Goal: Information Seeking & Learning: Learn about a topic

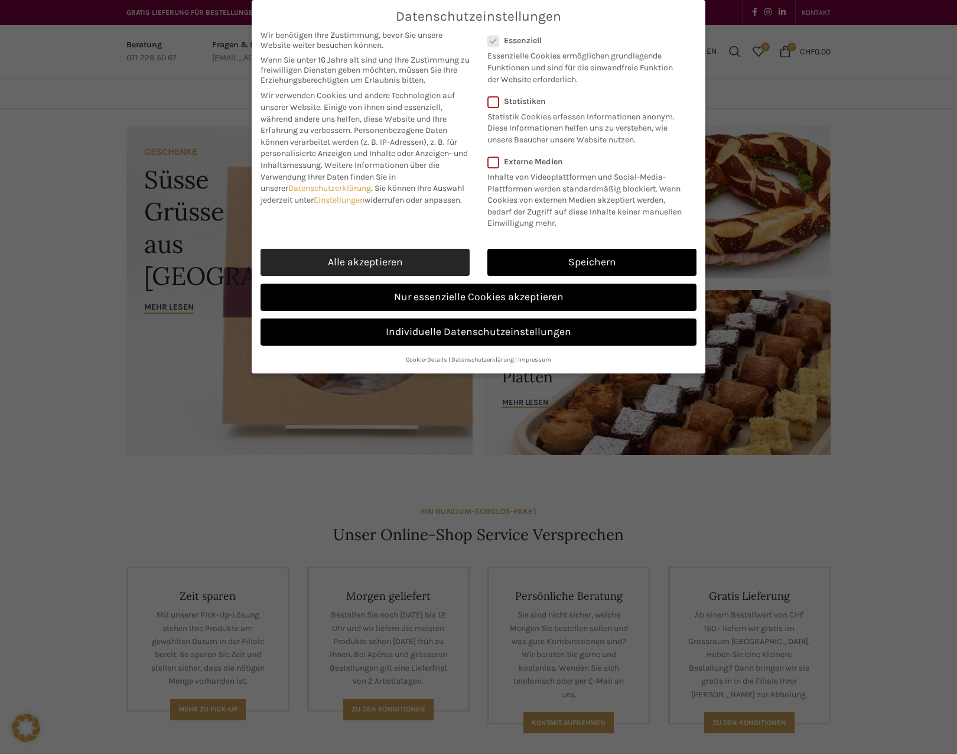
drag, startPoint x: 391, startPoint y: 263, endPoint x: 391, endPoint y: 252, distance: 11.2
click at [391, 263] on link "Alle akzeptieren" at bounding box center [365, 262] width 209 height 27
checkbox input "true"
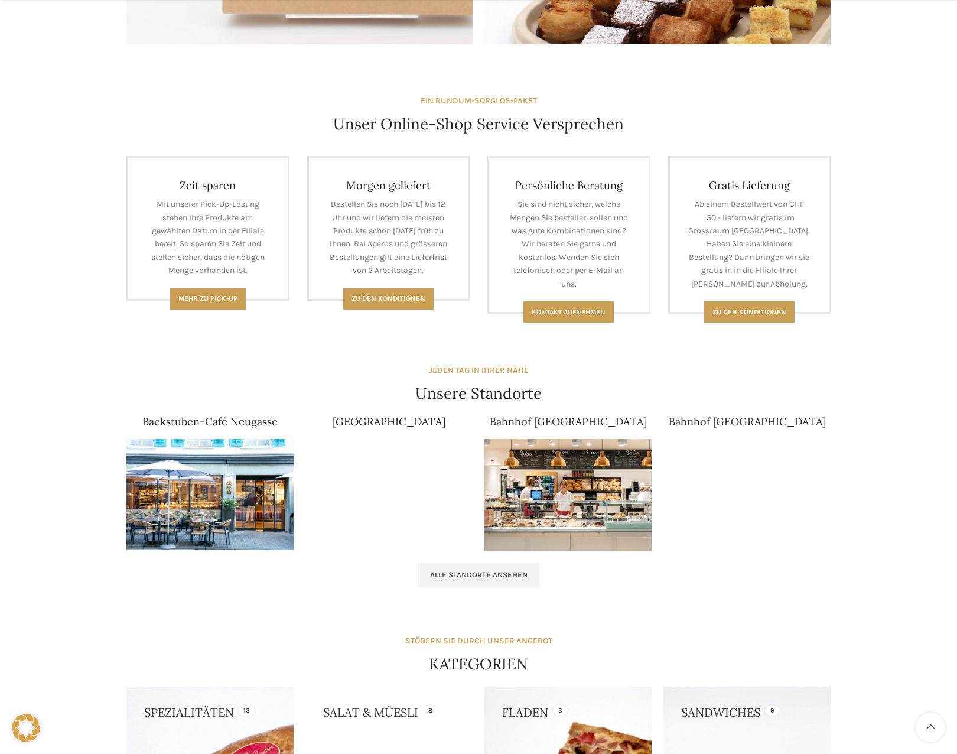
scroll to position [414, 0]
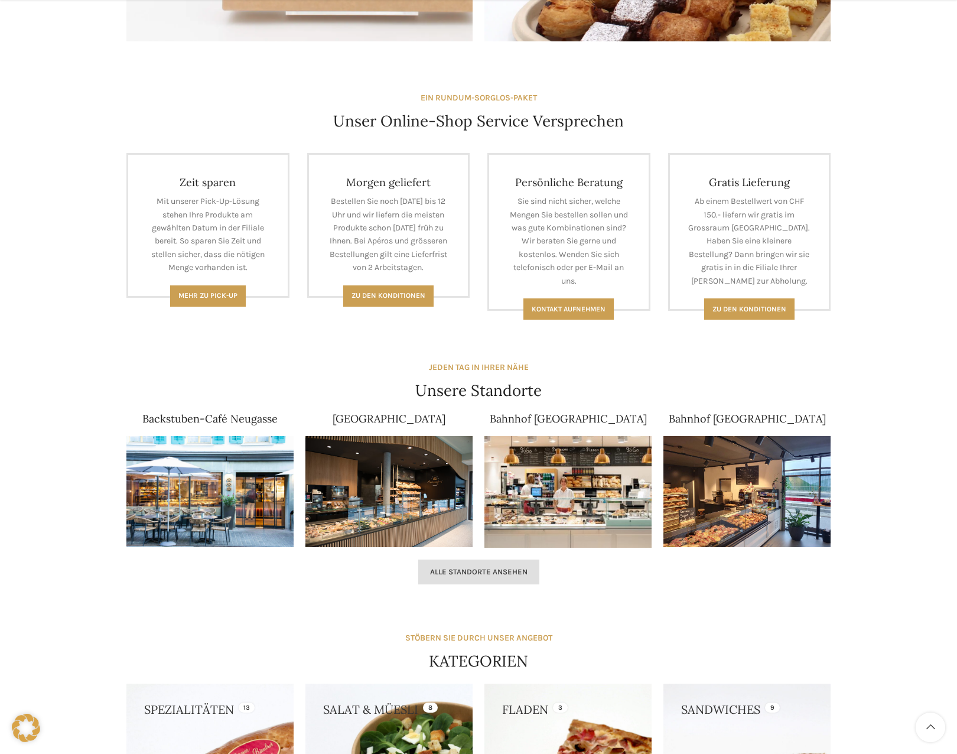
click at [473, 572] on span "Alle Standorte ansehen" at bounding box center [479, 571] width 98 height 9
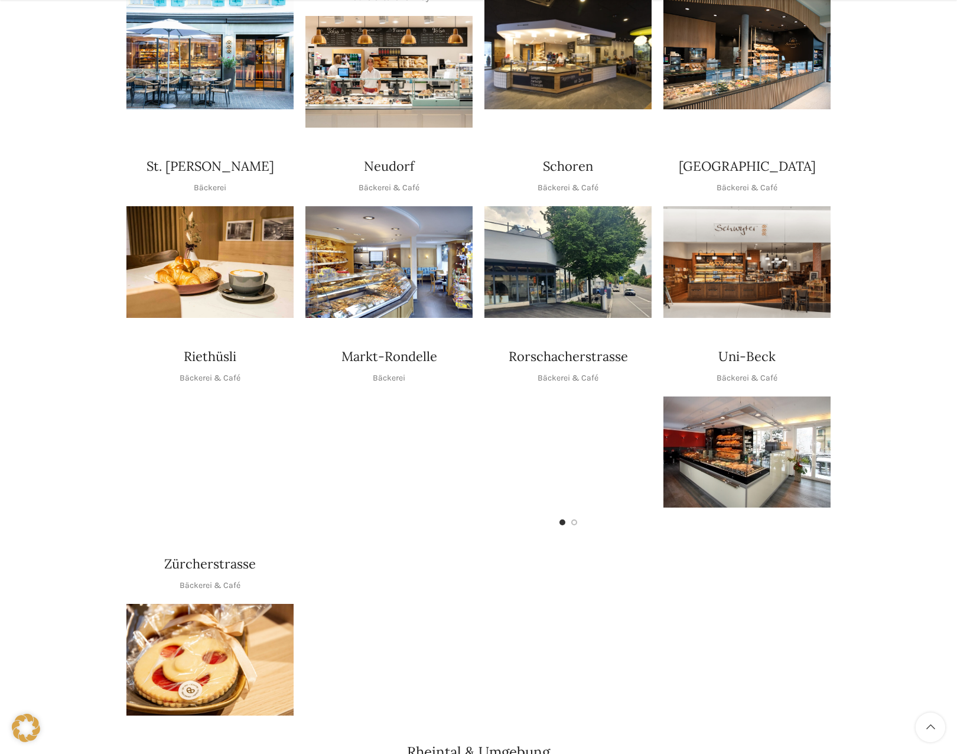
scroll to position [355, 0]
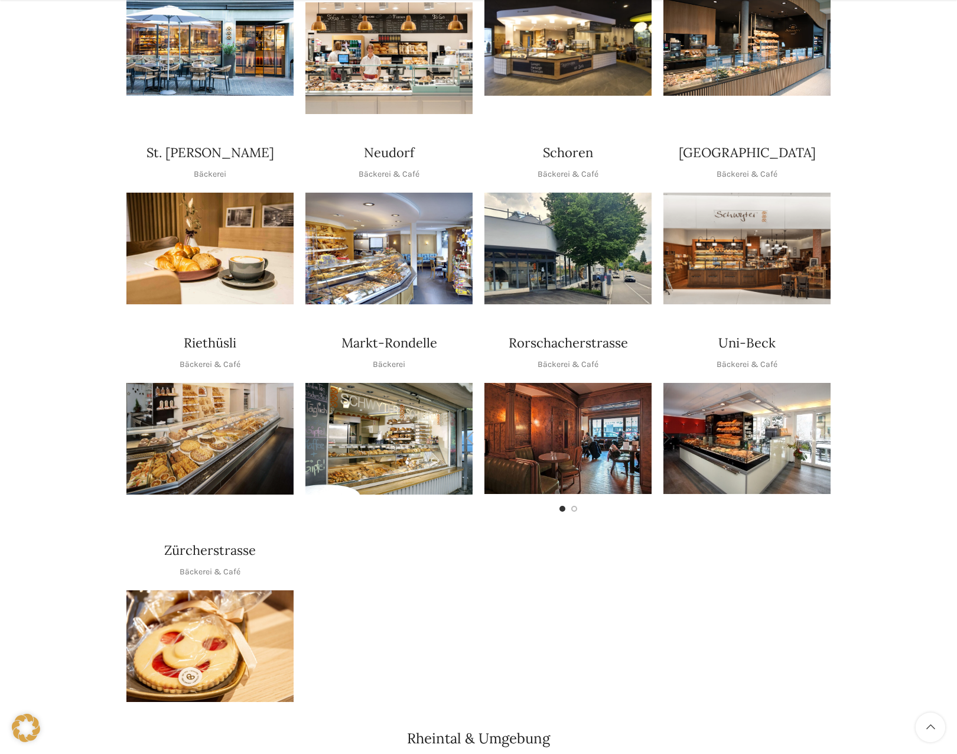
click at [581, 410] on img "1 / 2" at bounding box center [568, 438] width 167 height 111
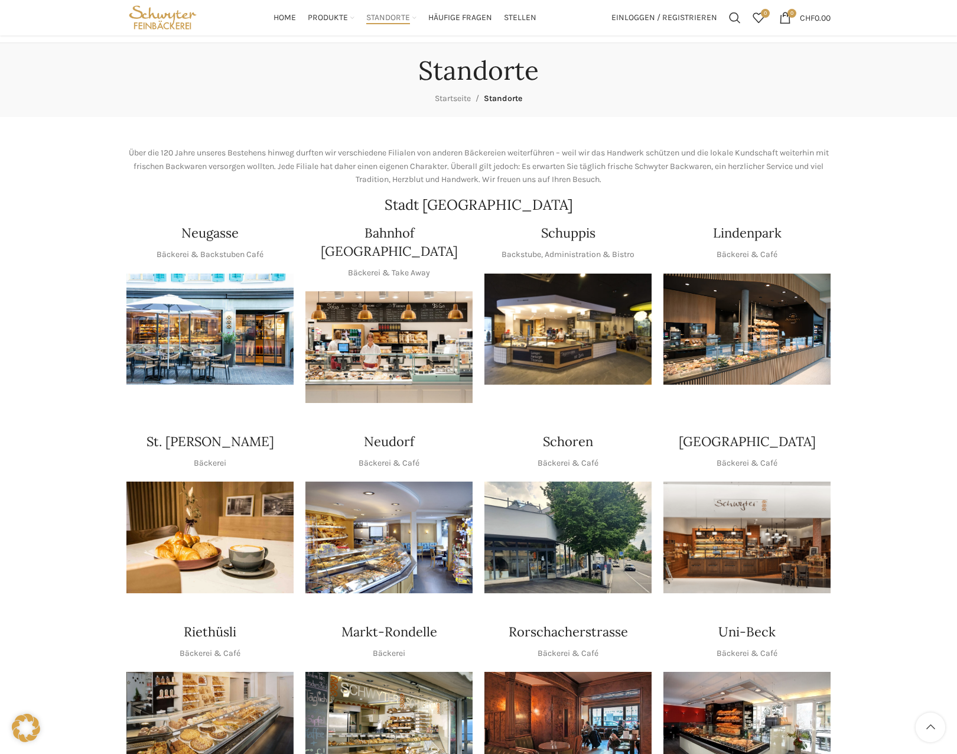
scroll to position [0, 0]
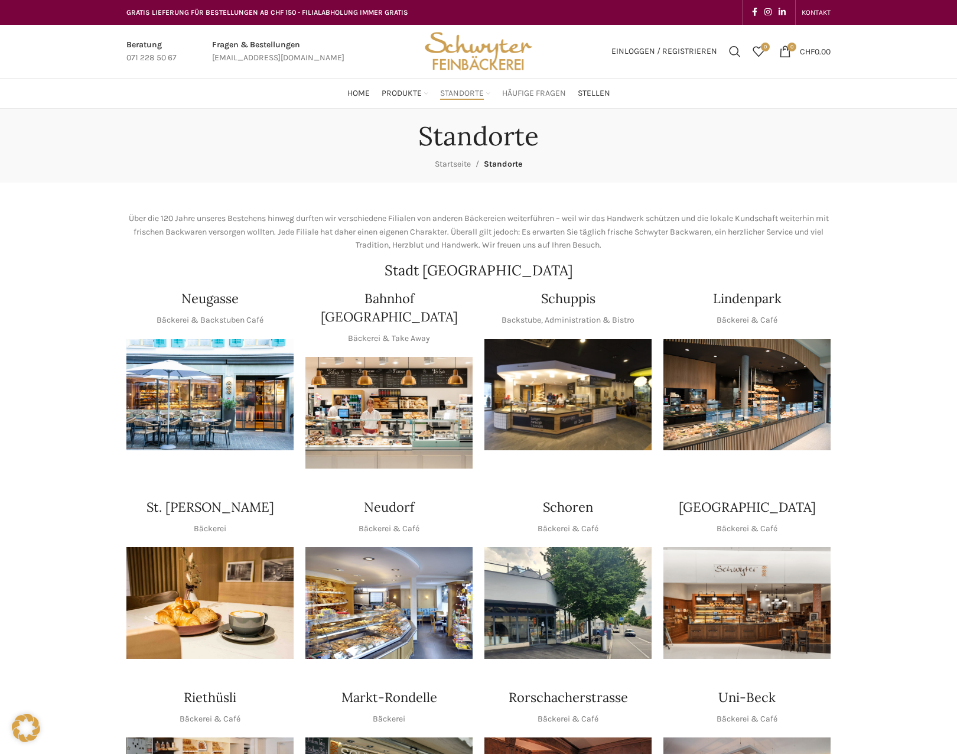
click at [531, 99] on span "Häufige Fragen" at bounding box center [534, 93] width 64 height 11
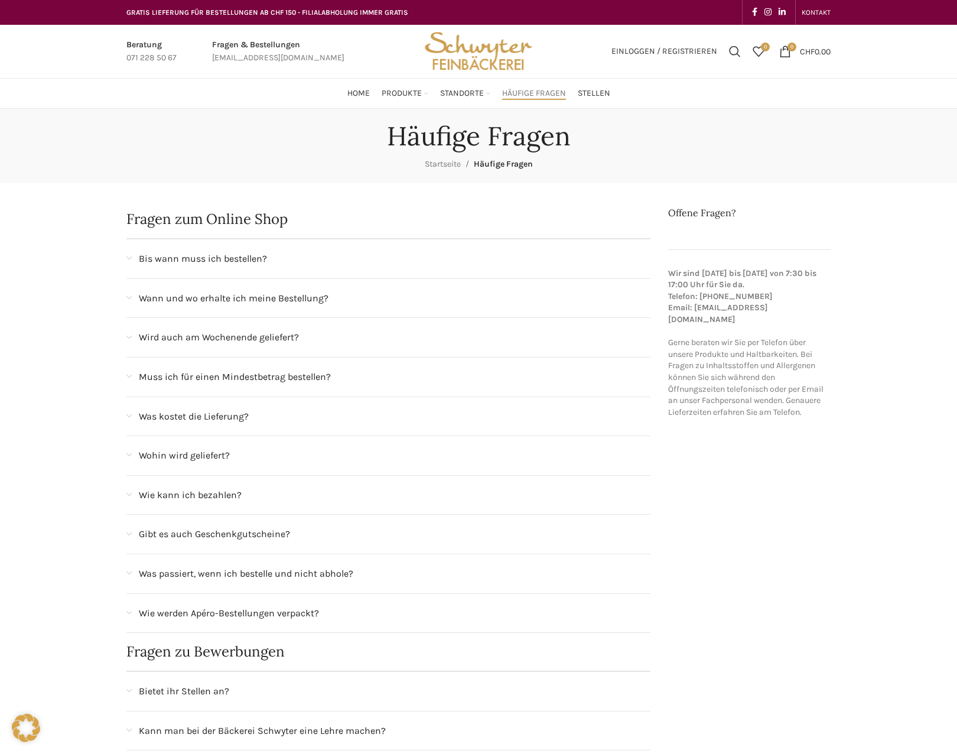
click at [200, 253] on span "Bis wann muss ich bestellen?" at bounding box center [203, 258] width 128 height 15
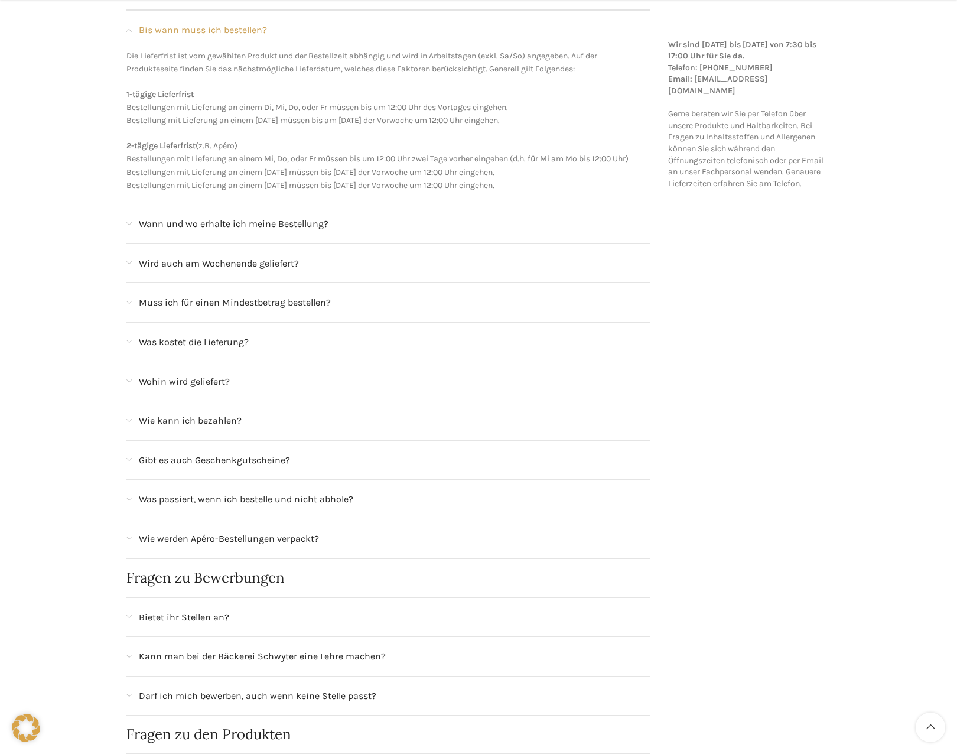
scroll to position [236, 0]
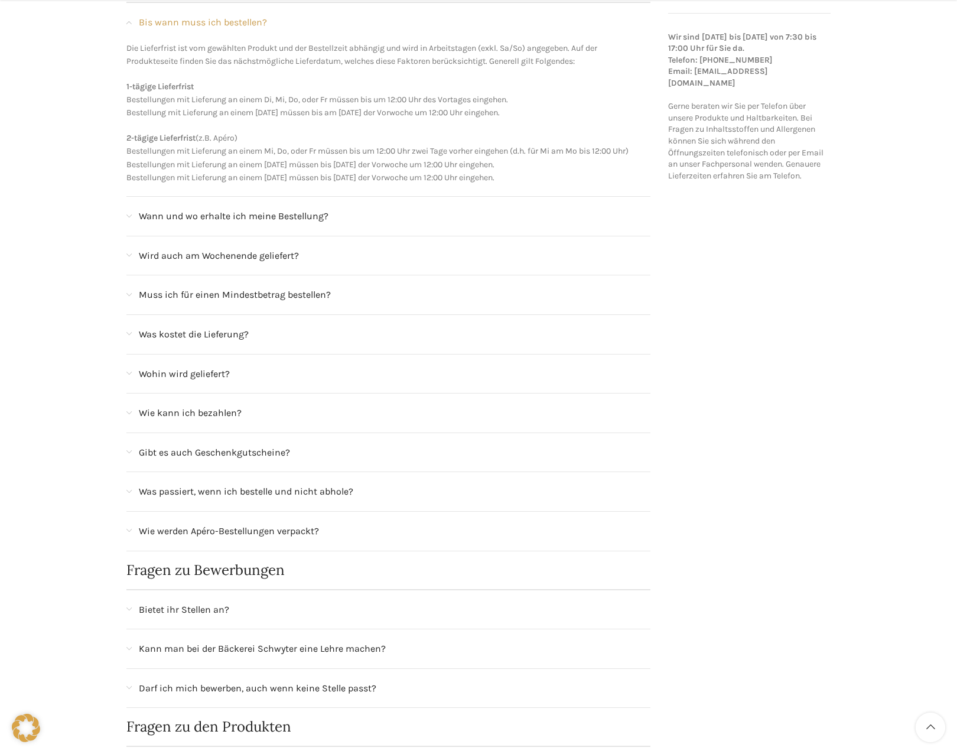
click at [239, 333] on span "Was kostet die Lieferung?" at bounding box center [194, 334] width 110 height 15
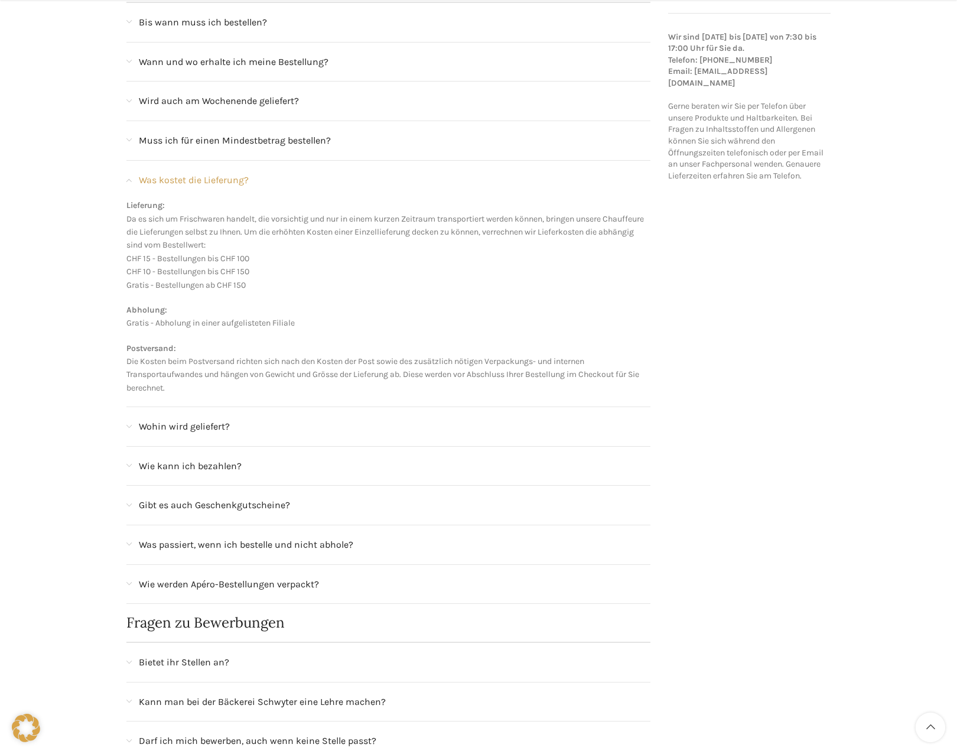
click at [225, 430] on span "Wohin wird geliefert?" at bounding box center [184, 426] width 91 height 15
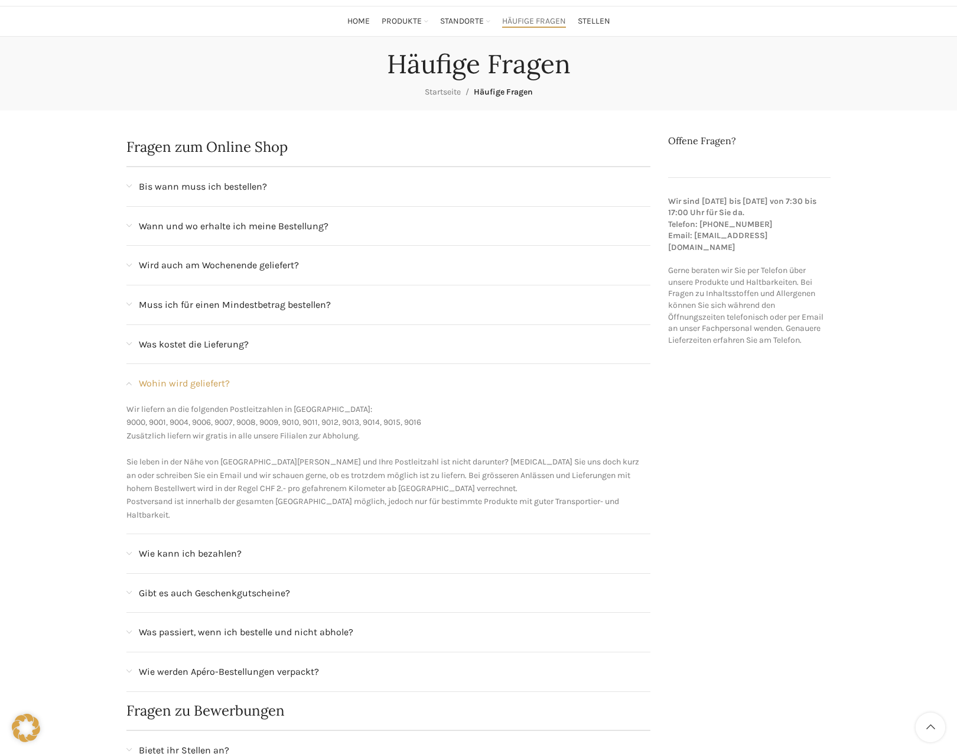
scroll to position [0, 0]
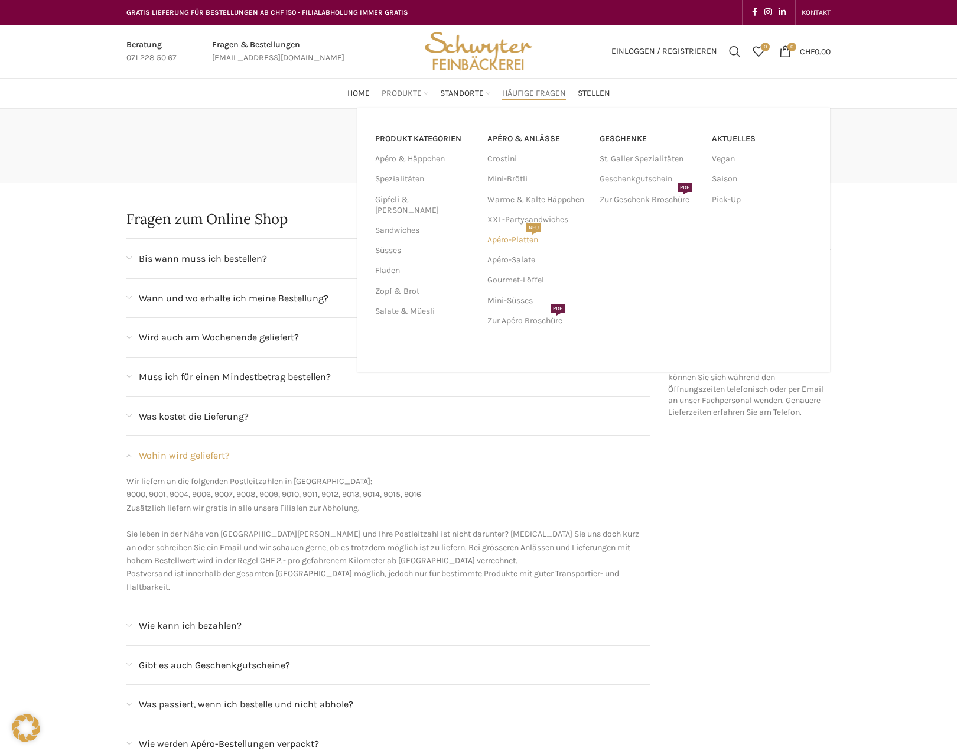
click at [512, 241] on link "Apéro-Platten NEU" at bounding box center [538, 240] width 100 height 20
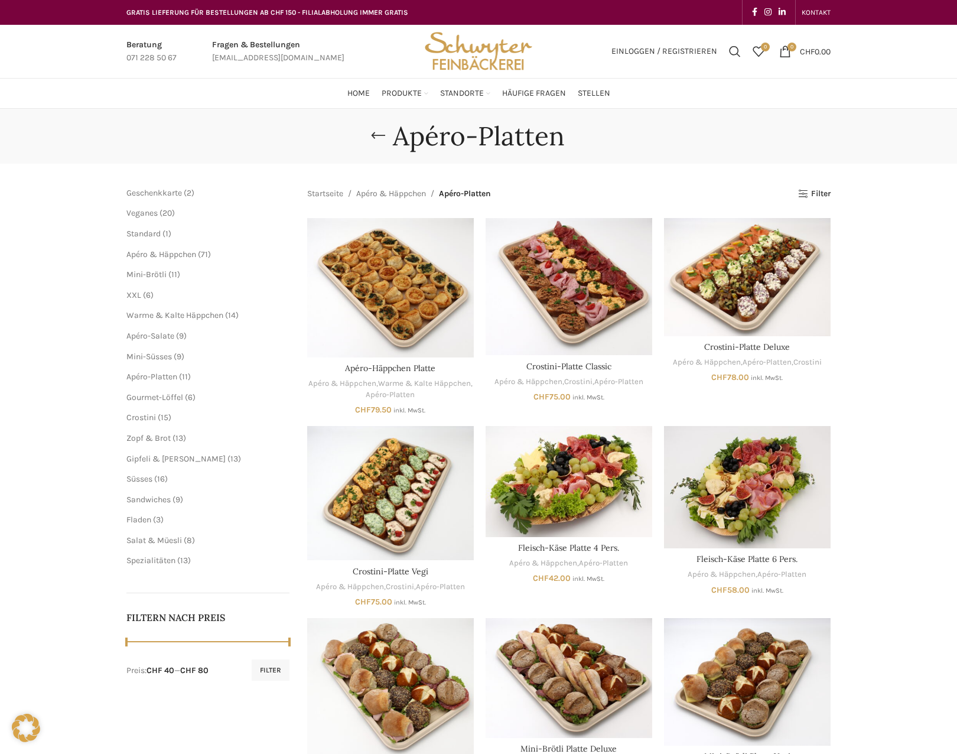
click at [485, 53] on img "Site logo" at bounding box center [479, 51] width 116 height 53
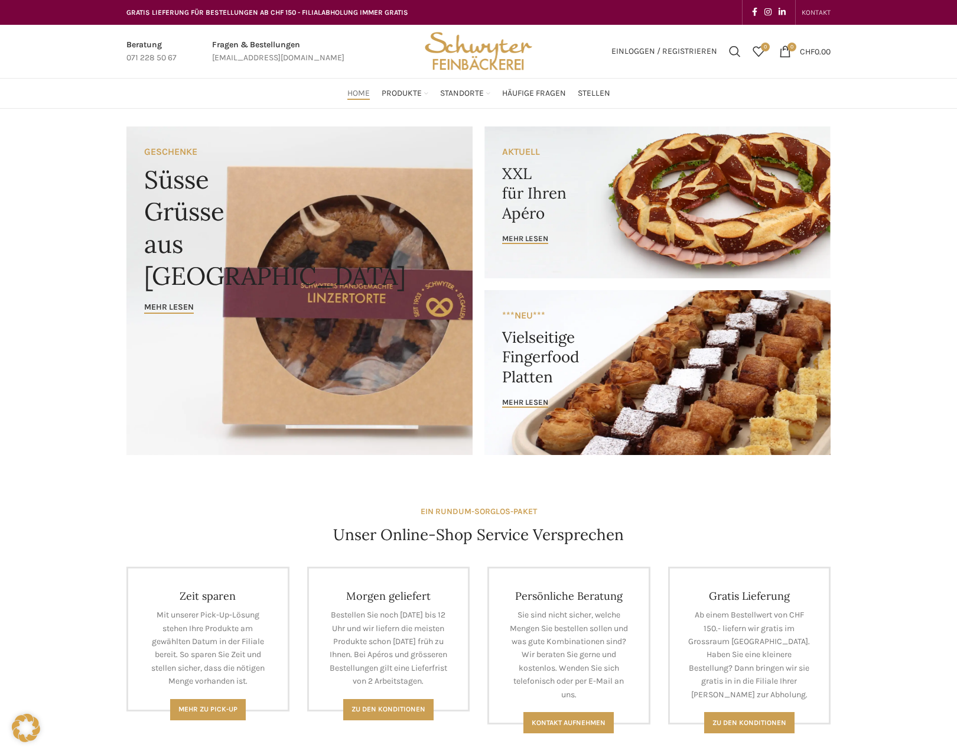
click at [817, 8] on span "KONTAKT" at bounding box center [816, 12] width 29 height 8
